Goal: Task Accomplishment & Management: Complete application form

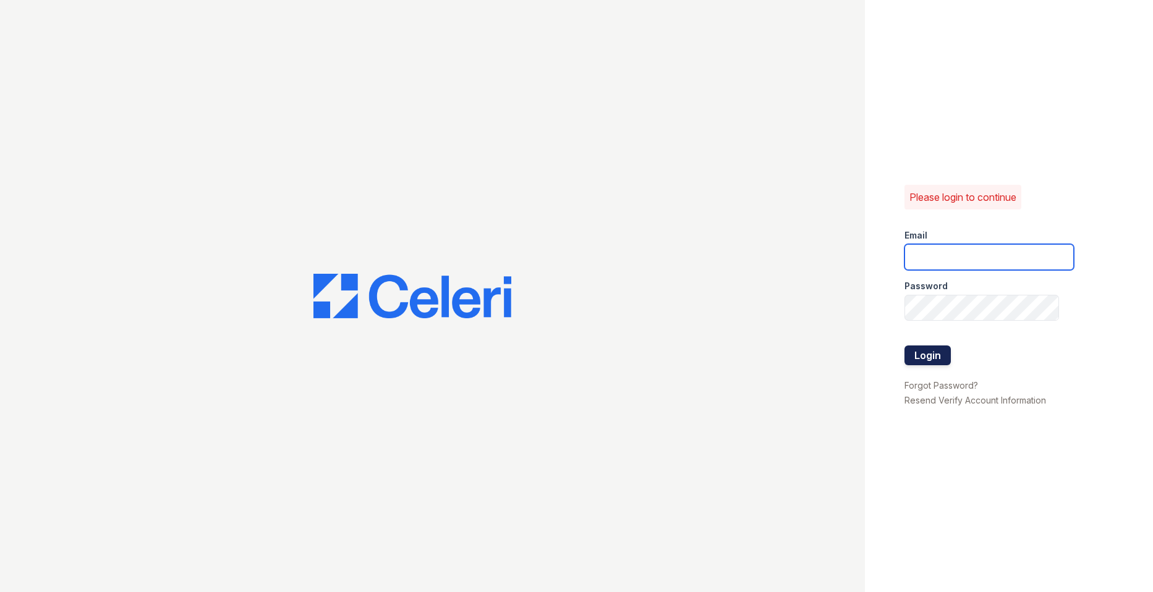
type input "[EMAIL_ADDRESS][DOMAIN_NAME]"
click at [924, 355] on button "Login" at bounding box center [928, 356] width 46 height 20
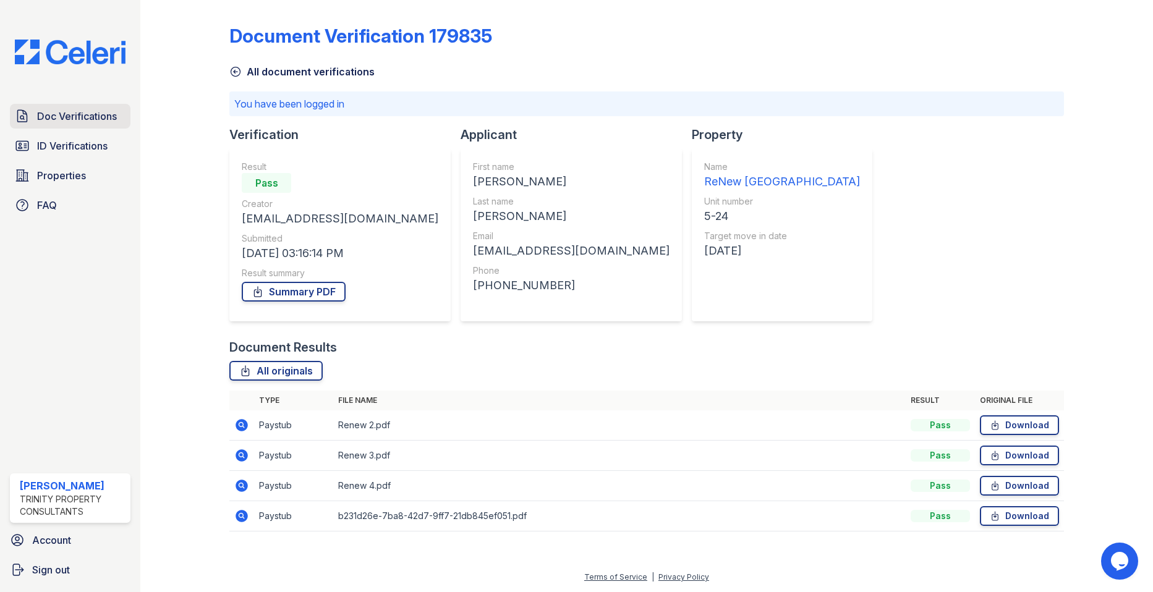
click at [43, 109] on span "Doc Verifications" at bounding box center [77, 116] width 80 height 15
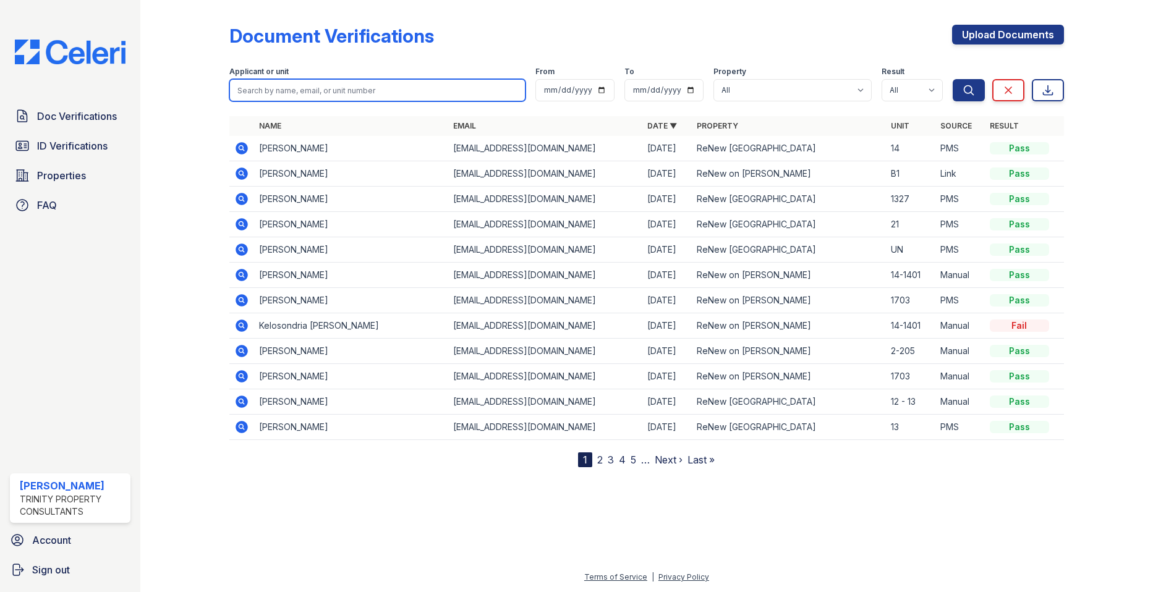
click at [331, 93] on input "search" at bounding box center [377, 90] width 296 height 22
type input "couch"
click at [953, 79] on button "Search" at bounding box center [969, 90] width 32 height 22
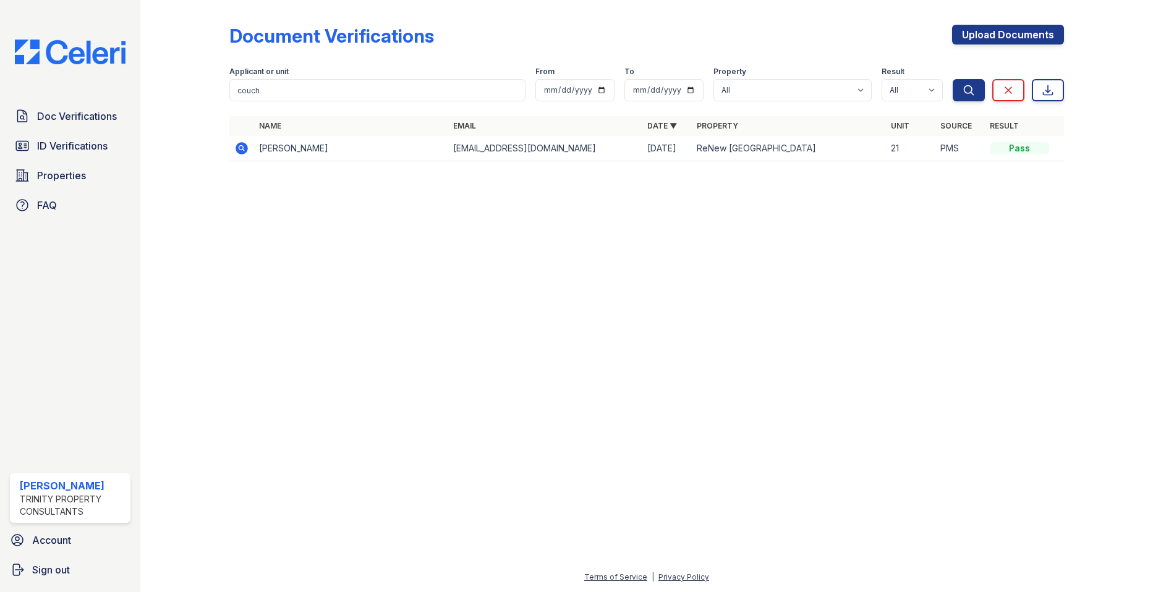
click at [244, 145] on icon at bounding box center [242, 148] width 12 height 12
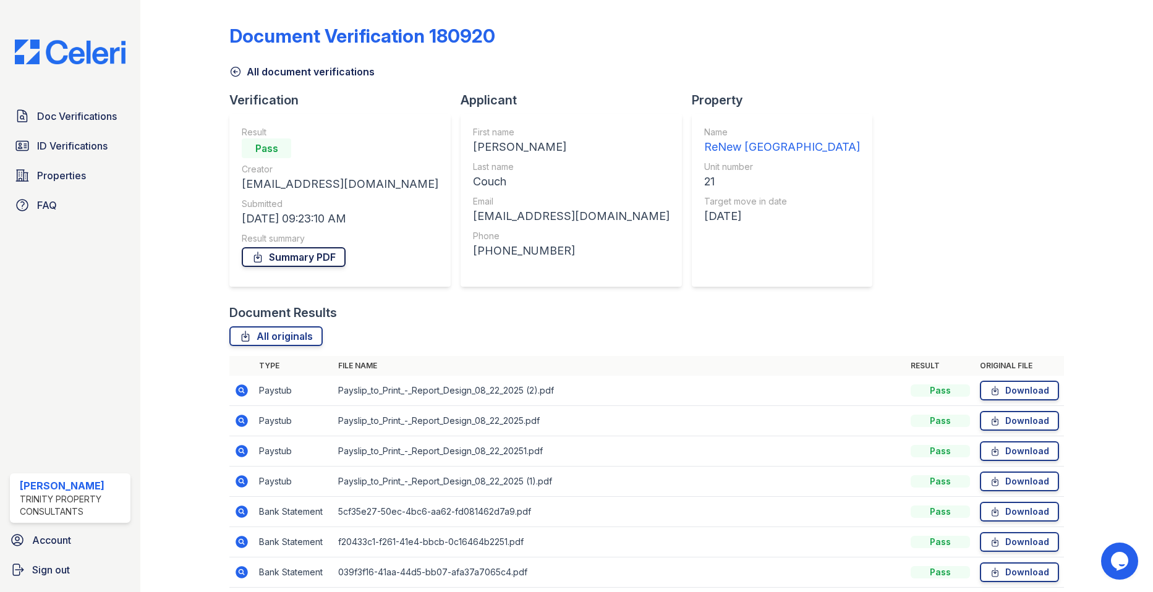
click at [329, 259] on link "Summary PDF" at bounding box center [294, 257] width 104 height 20
click at [70, 108] on link "Doc Verifications" at bounding box center [70, 116] width 121 height 25
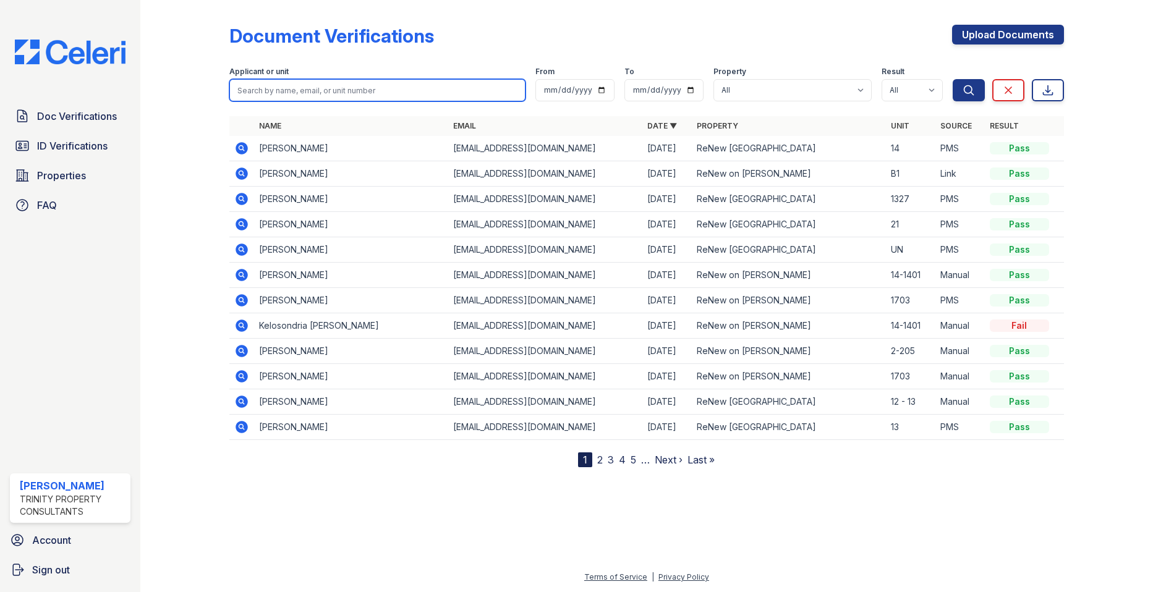
click at [320, 93] on input "search" at bounding box center [377, 90] width 296 height 22
click at [247, 250] on icon at bounding box center [242, 250] width 12 height 12
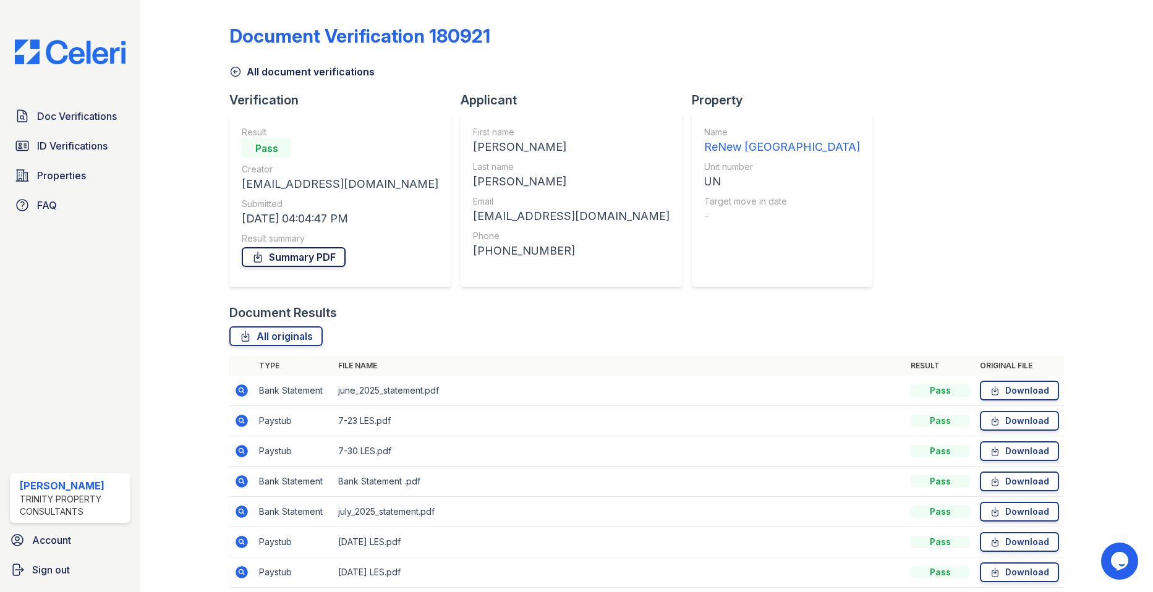
click at [319, 260] on link "Summary PDF" at bounding box center [294, 257] width 104 height 20
click at [74, 117] on span "Doc Verifications" at bounding box center [77, 116] width 80 height 15
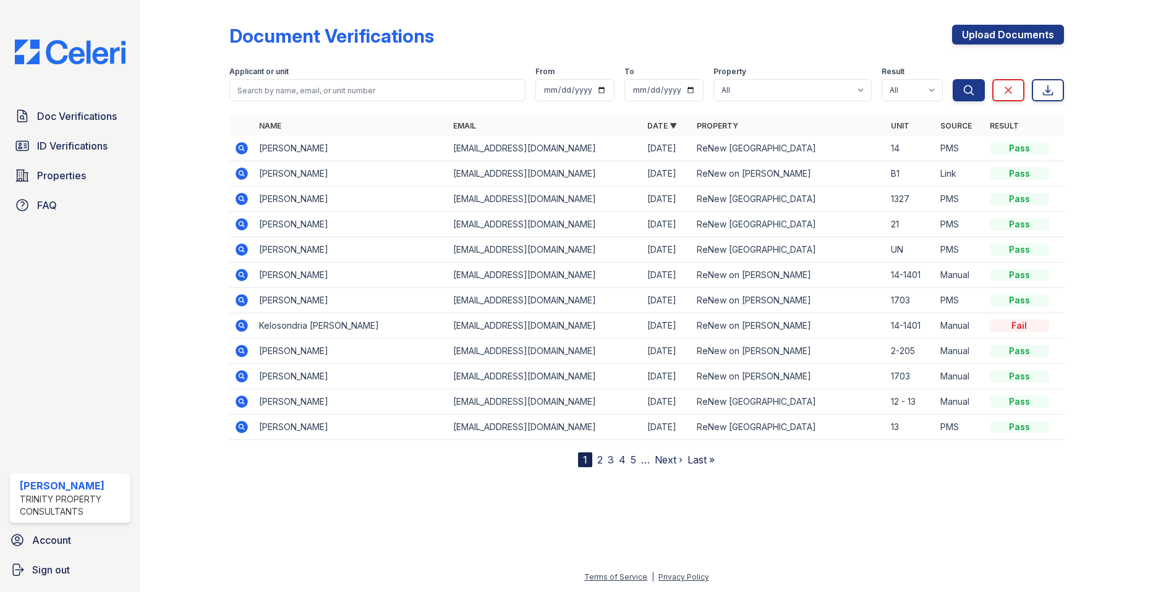
click at [244, 174] on icon at bounding box center [242, 174] width 12 height 12
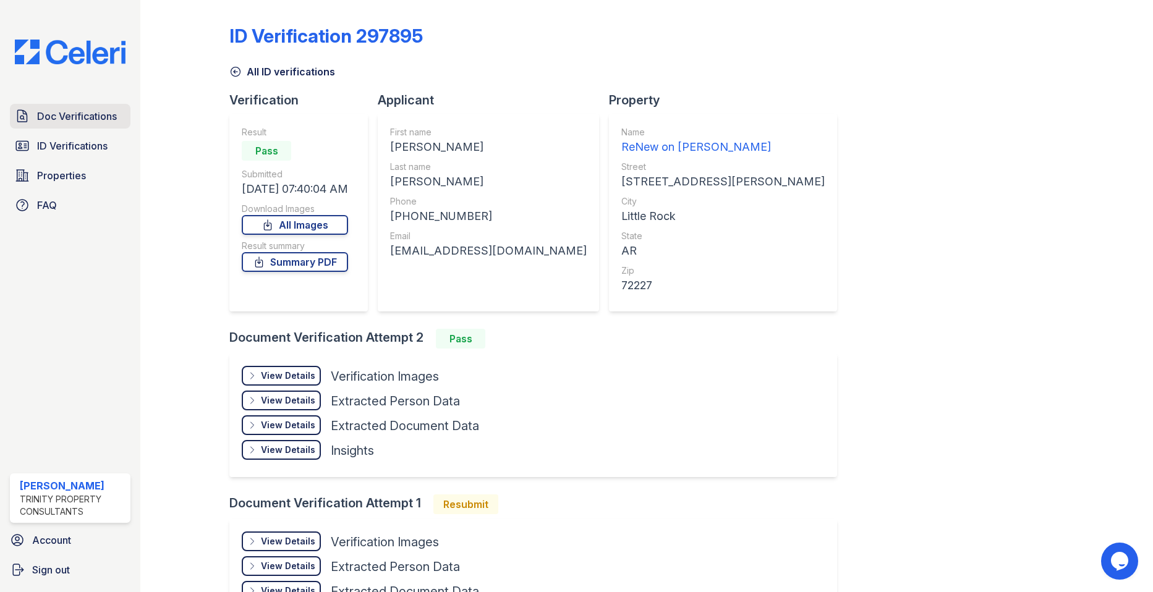
click at [70, 112] on span "Doc Verifications" at bounding box center [77, 116] width 80 height 15
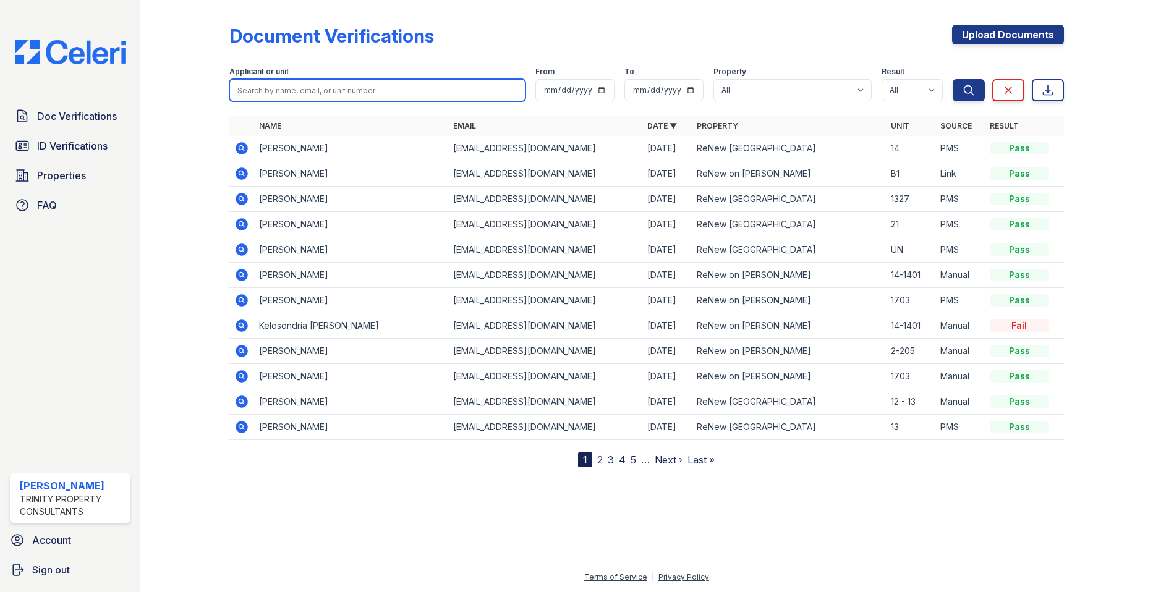
click at [335, 85] on input "search" at bounding box center [377, 90] width 296 height 22
type input "[PERSON_NAME]"
click at [953, 79] on button "Search" at bounding box center [969, 90] width 32 height 22
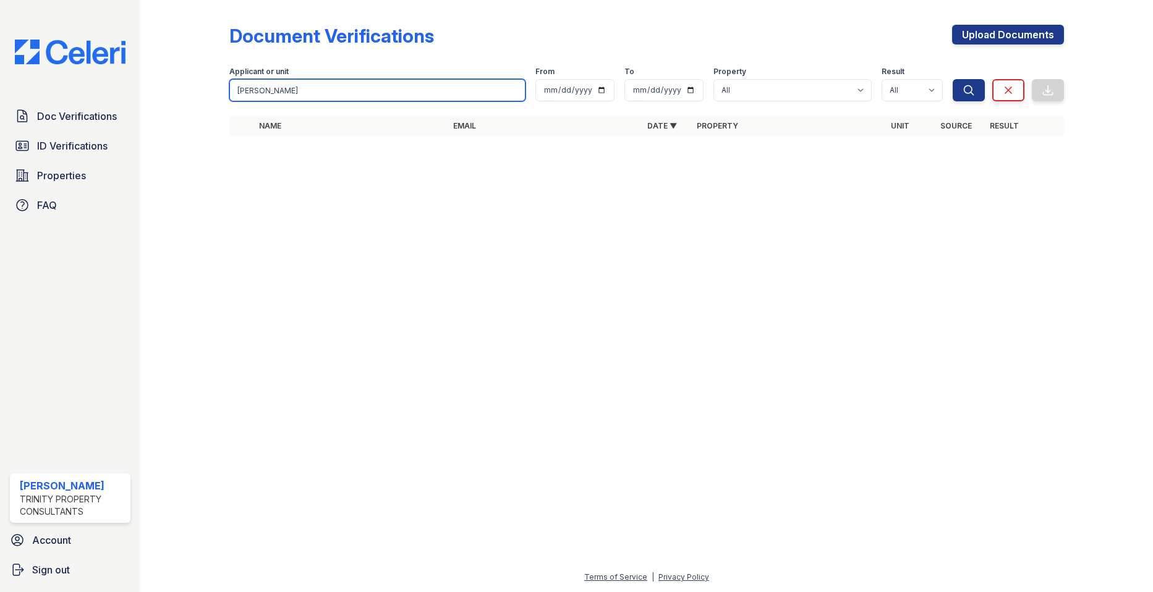
drag, startPoint x: 320, startPoint y: 92, endPoint x: 182, endPoint y: 83, distance: 138.2
click at [182, 83] on div "Document Verifications Upload Documents Filter Applicant or unit [PERSON_NAME] …" at bounding box center [646, 84] width 973 height 168
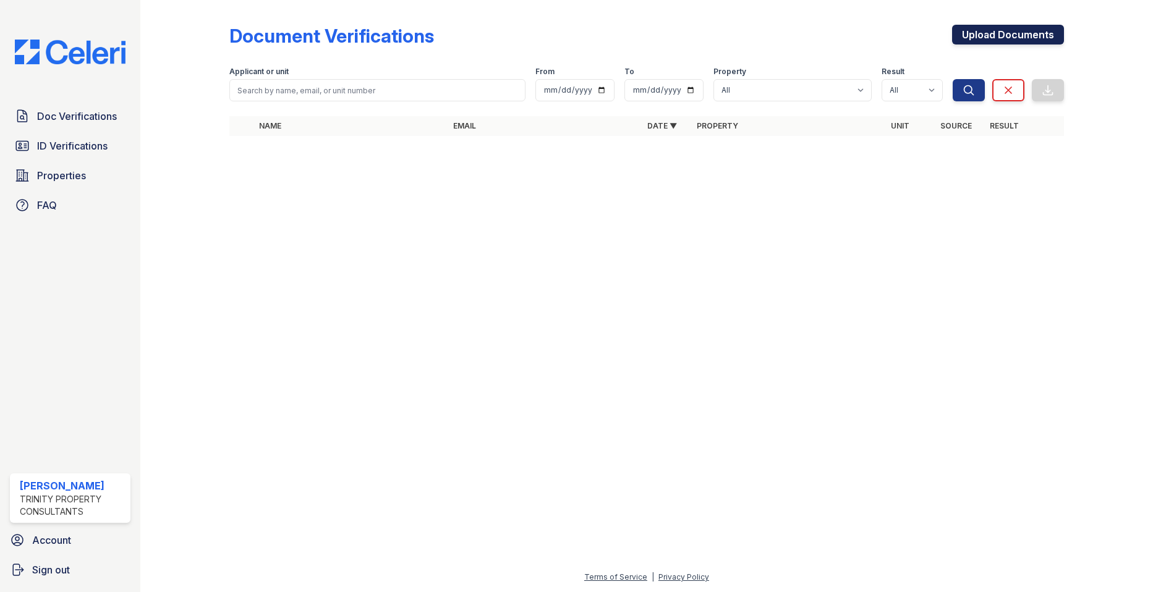
drag, startPoint x: 1035, startPoint y: 21, endPoint x: 1024, endPoint y: 37, distance: 19.2
click at [1035, 21] on div "Document Verifications Upload Documents Filter Applicant or unit From To Proper…" at bounding box center [646, 76] width 834 height 143
click at [1024, 38] on link "Upload Documents" at bounding box center [1008, 35] width 112 height 20
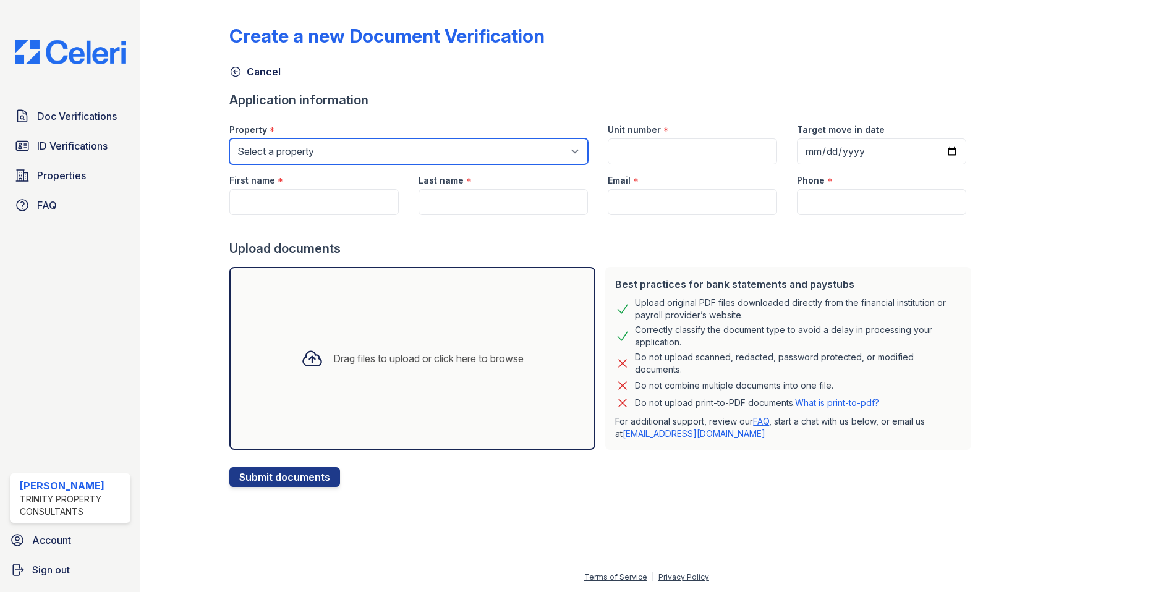
click at [310, 146] on select "Select a property ReNew on [PERSON_NAME] ReNew [GEOGRAPHIC_DATA]" at bounding box center [408, 152] width 359 height 26
select select "46"
click at [229, 139] on select "Select a property ReNew on [PERSON_NAME] ReNew [GEOGRAPHIC_DATA]" at bounding box center [408, 152] width 359 height 26
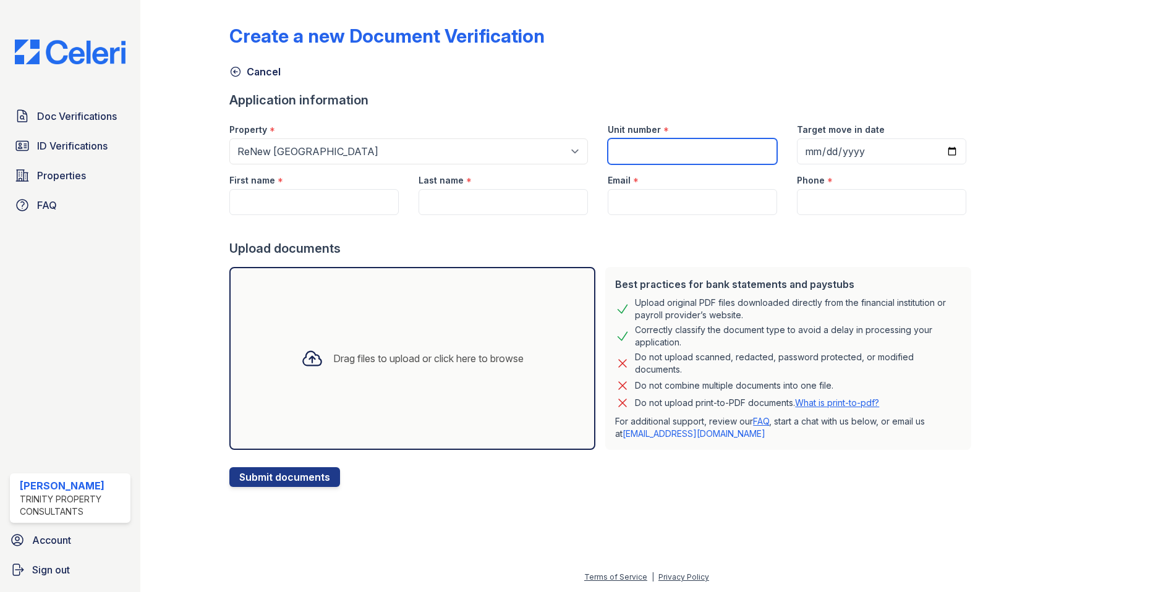
click at [695, 148] on input "Unit number" at bounding box center [692, 152] width 169 height 26
type input "11-21"
click at [851, 153] on input "Target move in date" at bounding box center [881, 152] width 169 height 26
click at [809, 152] on input "Target move in date" at bounding box center [881, 152] width 169 height 26
type input "[DATE]"
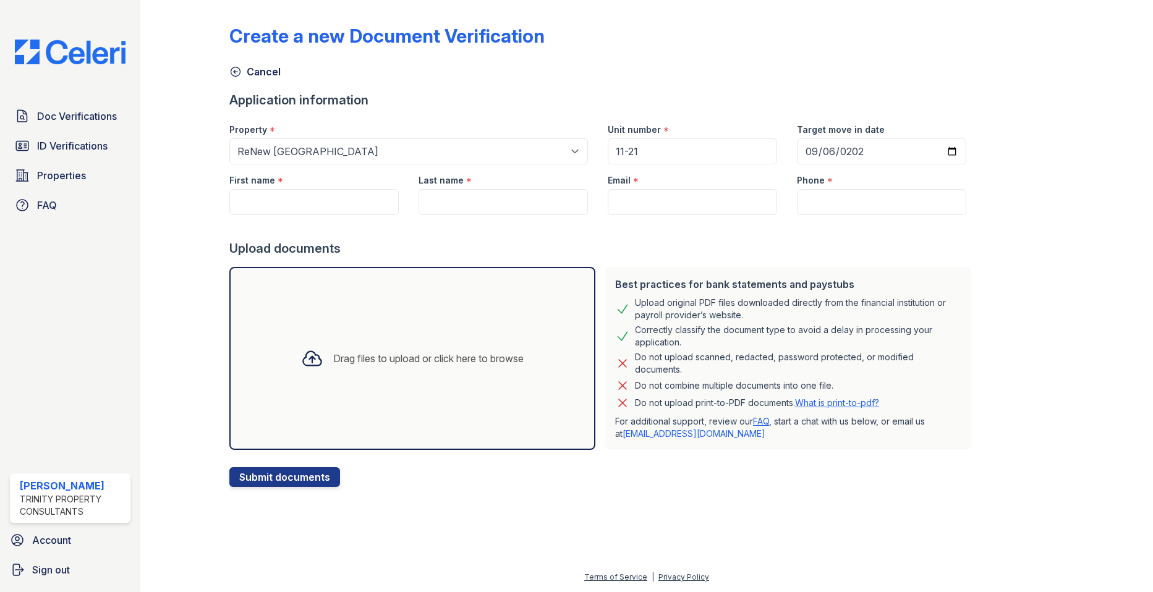
click at [727, 239] on div at bounding box center [602, 227] width 747 height 25
click at [304, 195] on input "First name" at bounding box center [313, 202] width 169 height 26
click at [304, 195] on input "[PERSON_NAME]" at bounding box center [313, 202] width 169 height 26
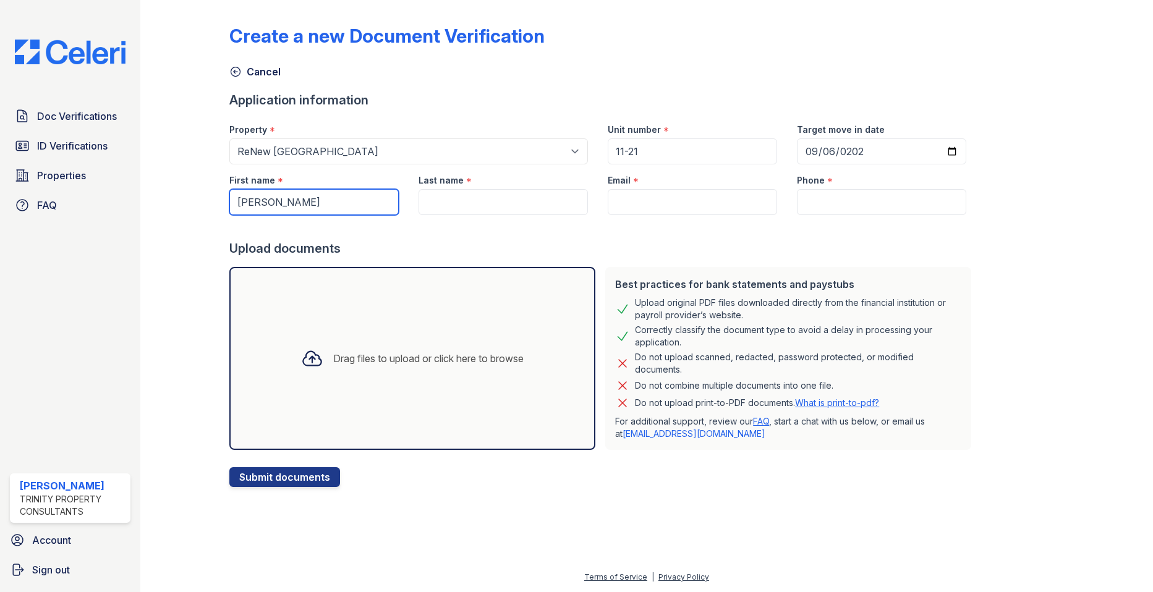
type input "[PERSON_NAME]"
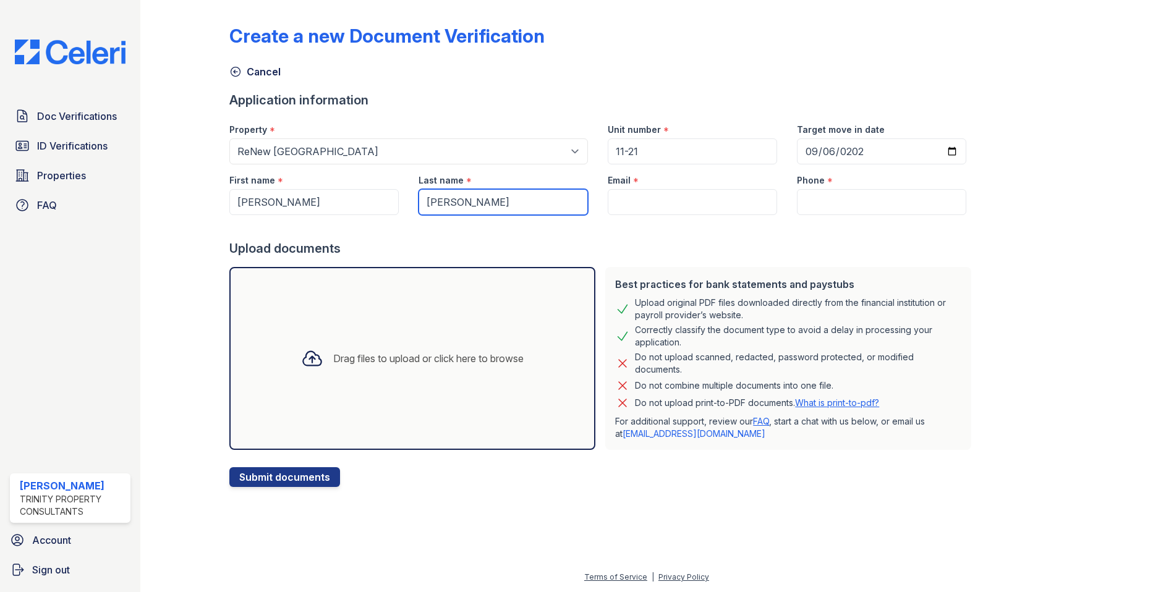
type input "[PERSON_NAME]"
click at [624, 195] on input "Email" at bounding box center [692, 202] width 169 height 26
paste input "[EMAIL_ADDRESS][DOMAIN_NAME]"
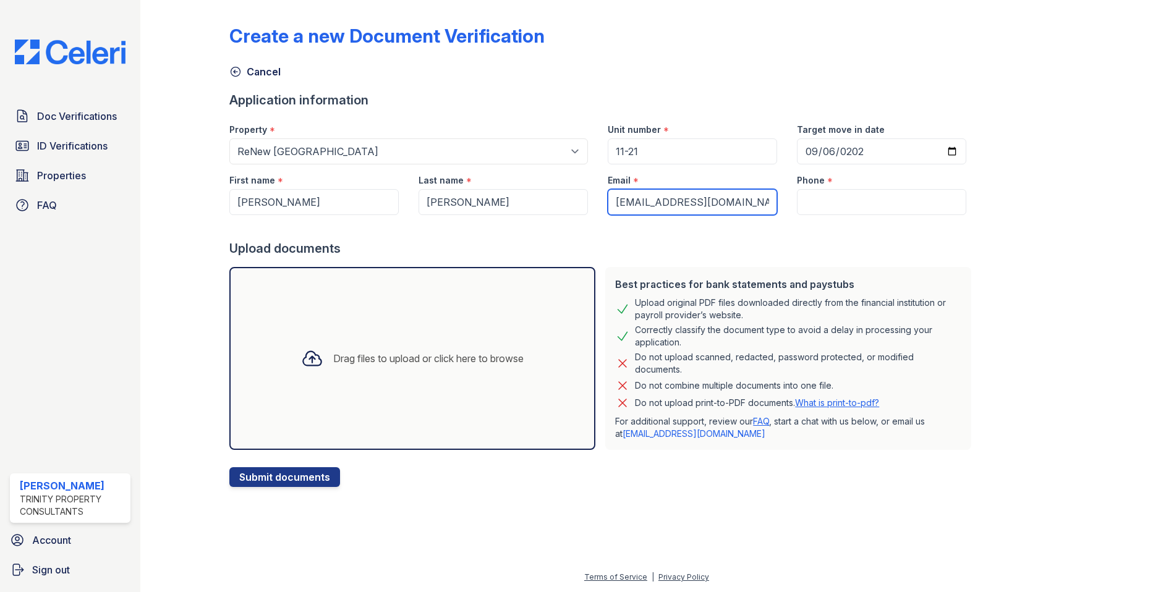
type input "[EMAIL_ADDRESS][DOMAIN_NAME]"
click at [814, 196] on input "Phone" at bounding box center [881, 202] width 169 height 26
type input "5014006563"
click at [853, 240] on div "Upload documents" at bounding box center [602, 248] width 747 height 17
